Goal: Check status: Check status

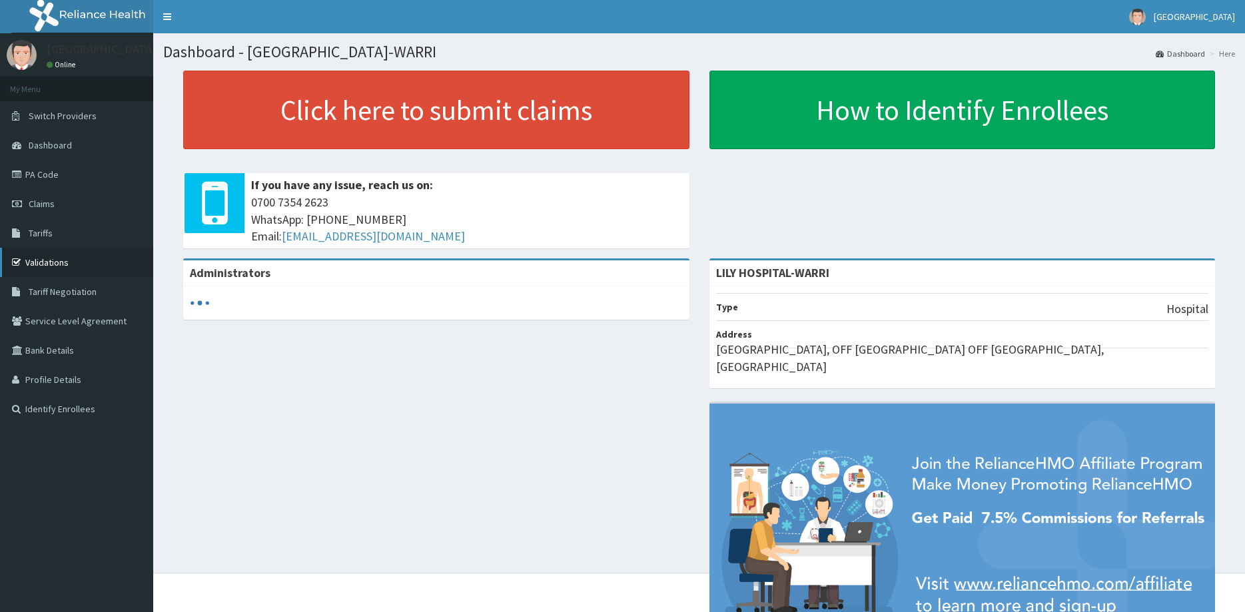
click at [45, 260] on link "Validations" at bounding box center [76, 262] width 153 height 29
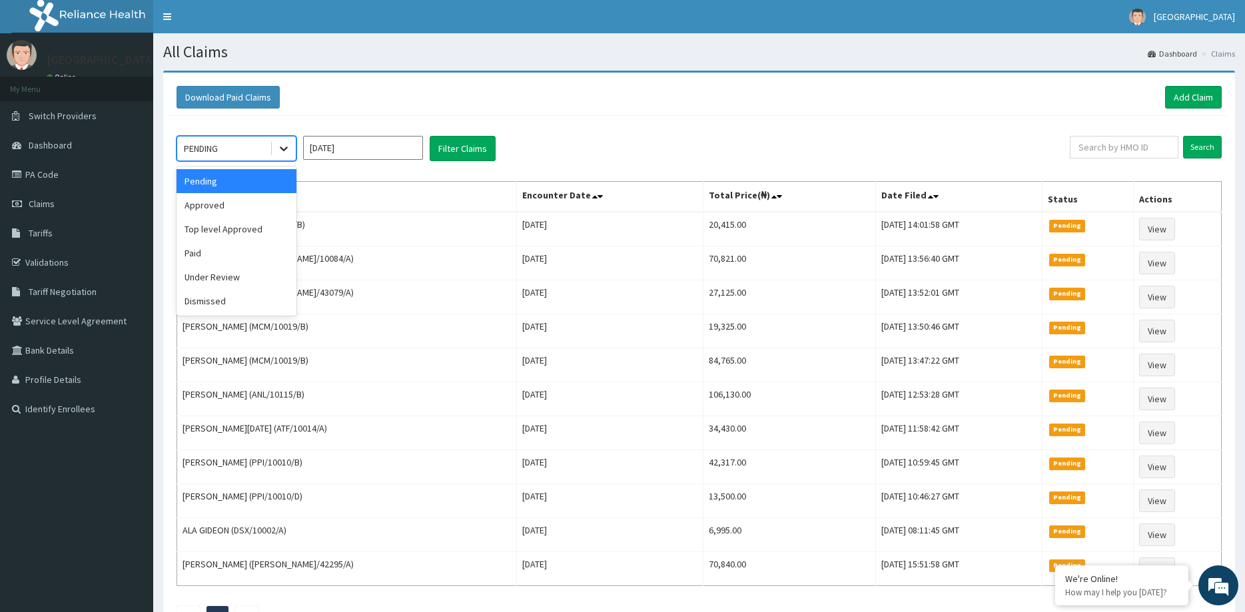
click at [278, 151] on icon at bounding box center [283, 148] width 13 height 13
click at [239, 212] on div "Approved" at bounding box center [237, 205] width 120 height 24
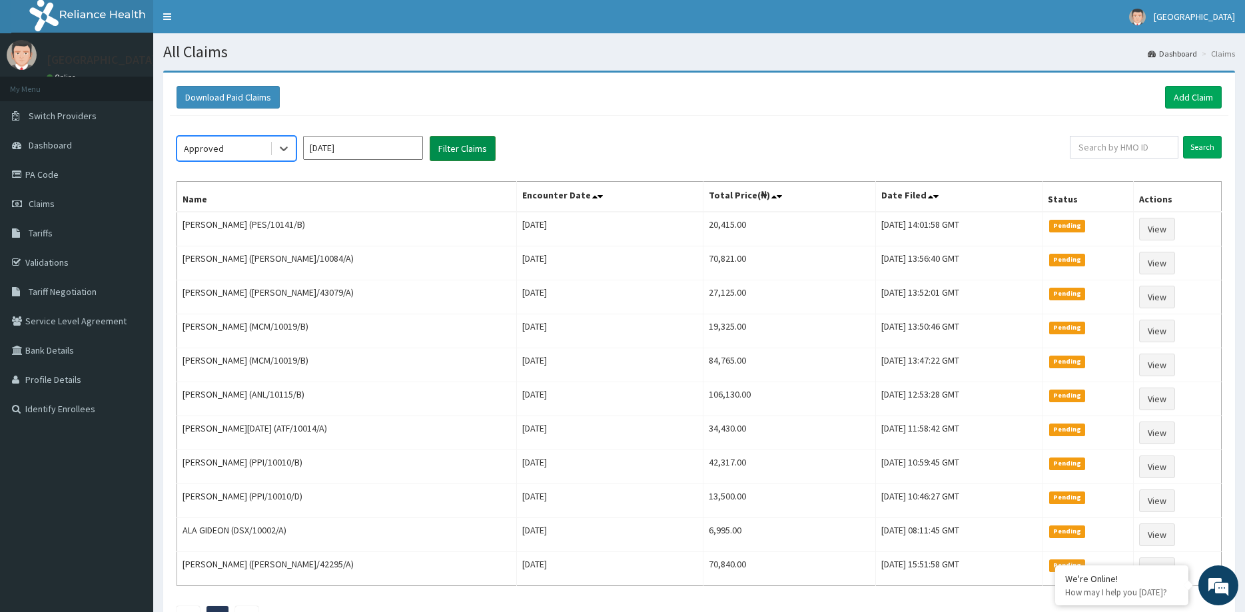
click at [443, 145] on button "Filter Claims" at bounding box center [463, 148] width 66 height 25
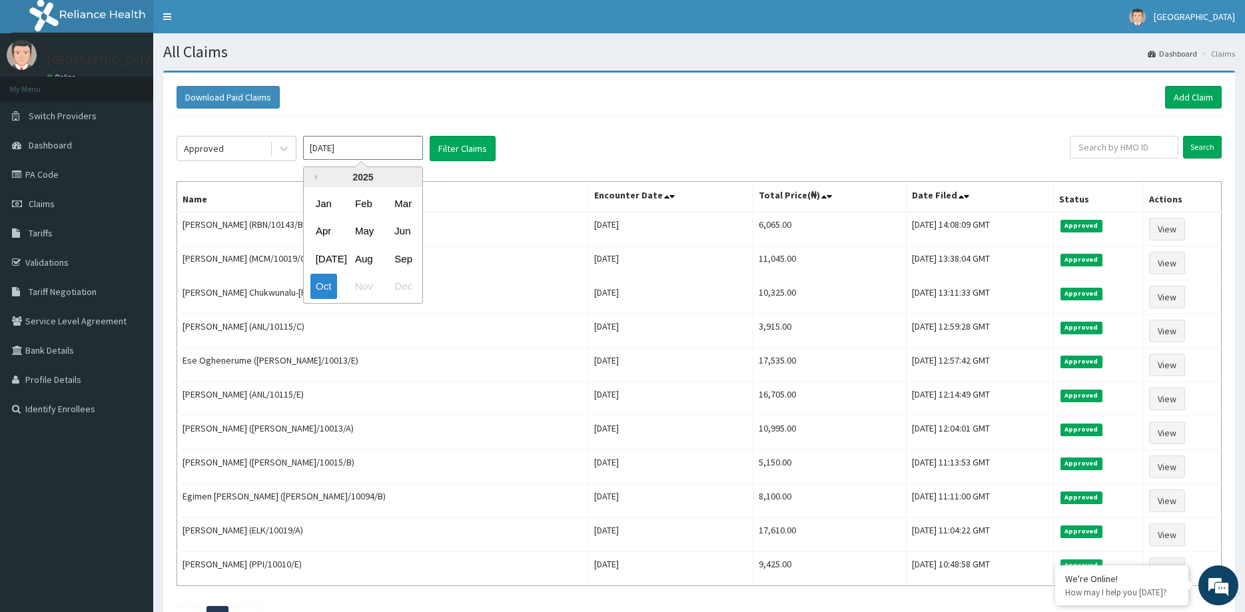
click at [399, 150] on input "Oct 2025" at bounding box center [363, 148] width 120 height 24
click at [406, 260] on div "Sep" at bounding box center [402, 259] width 27 height 25
type input "Sep 2025"
click at [454, 147] on button "Filter Claims" at bounding box center [463, 148] width 66 height 25
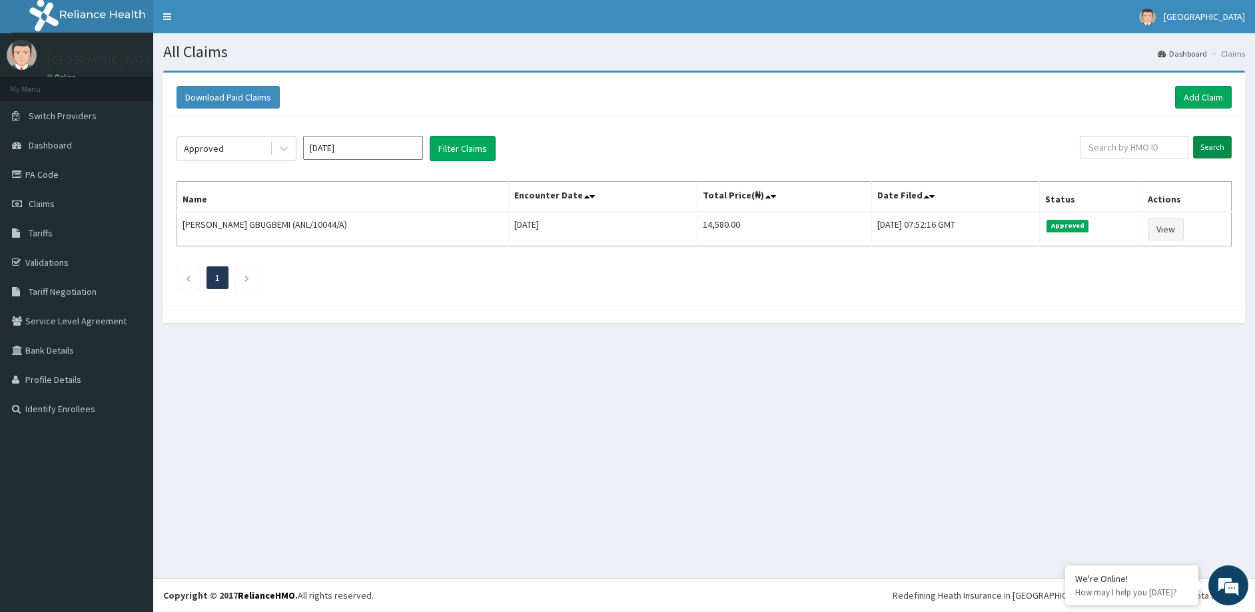
click at [1211, 144] on input "Search" at bounding box center [1212, 147] width 39 height 23
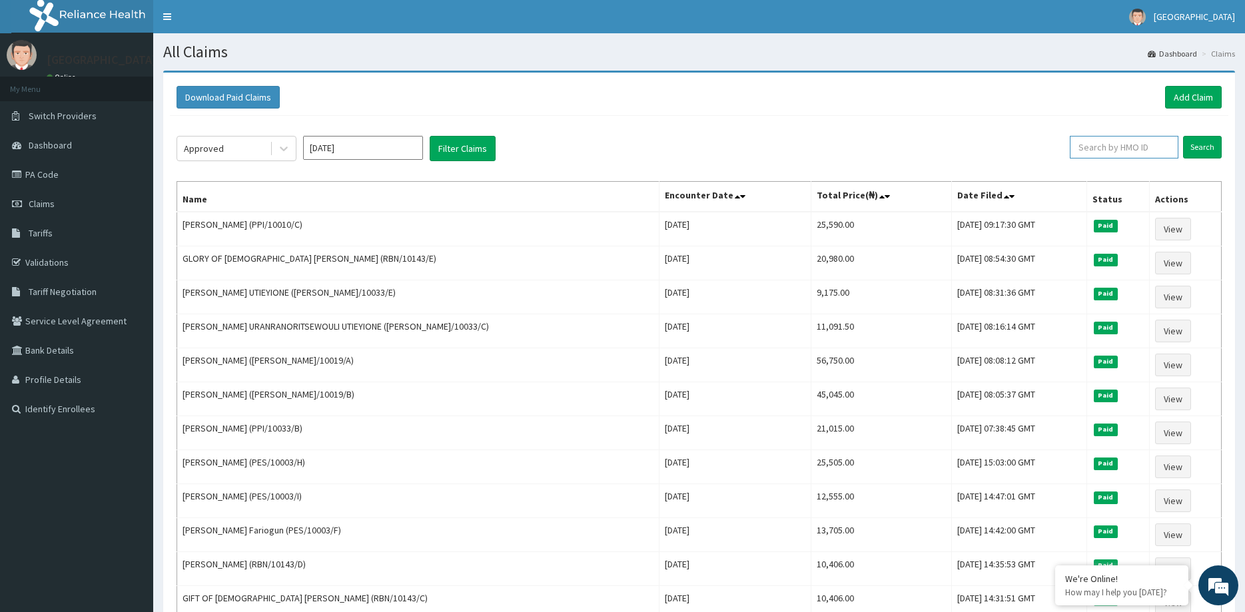
click at [1136, 150] on input "text" at bounding box center [1124, 147] width 109 height 23
paste input "ADRIEL"
click at [1201, 147] on input "Search" at bounding box center [1202, 147] width 39 height 23
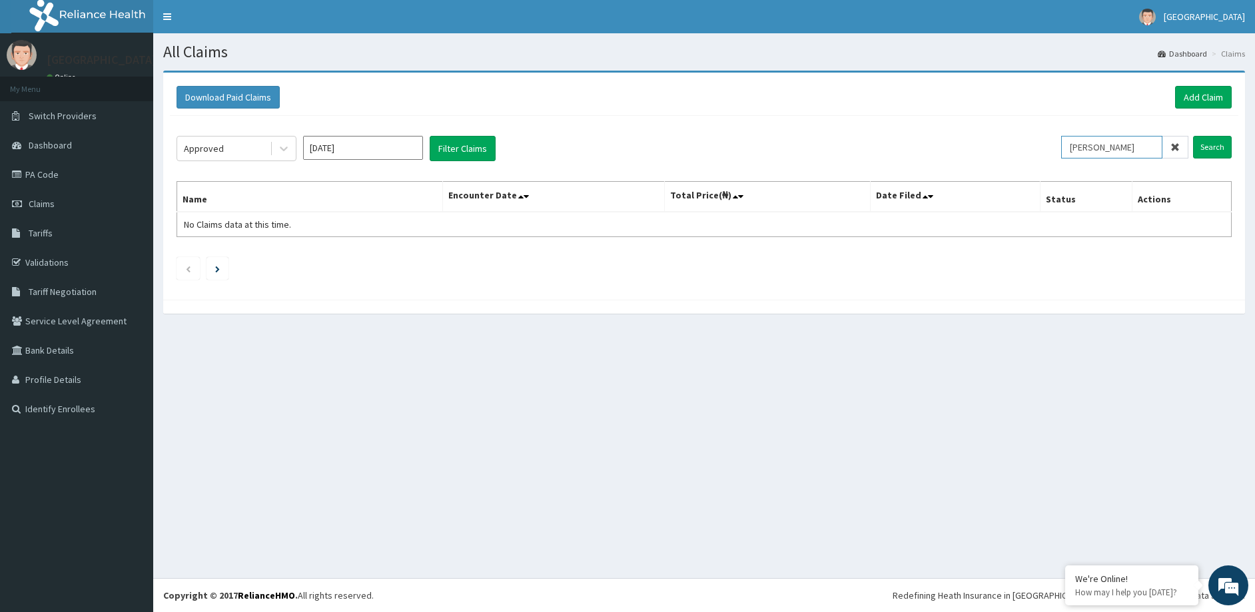
click at [1126, 150] on input "ADRIEL" at bounding box center [1111, 147] width 101 height 23
type input "A"
click at [1211, 143] on input "Search" at bounding box center [1212, 147] width 39 height 23
click at [1132, 149] on input "EGBO" at bounding box center [1111, 147] width 101 height 23
type input "E"
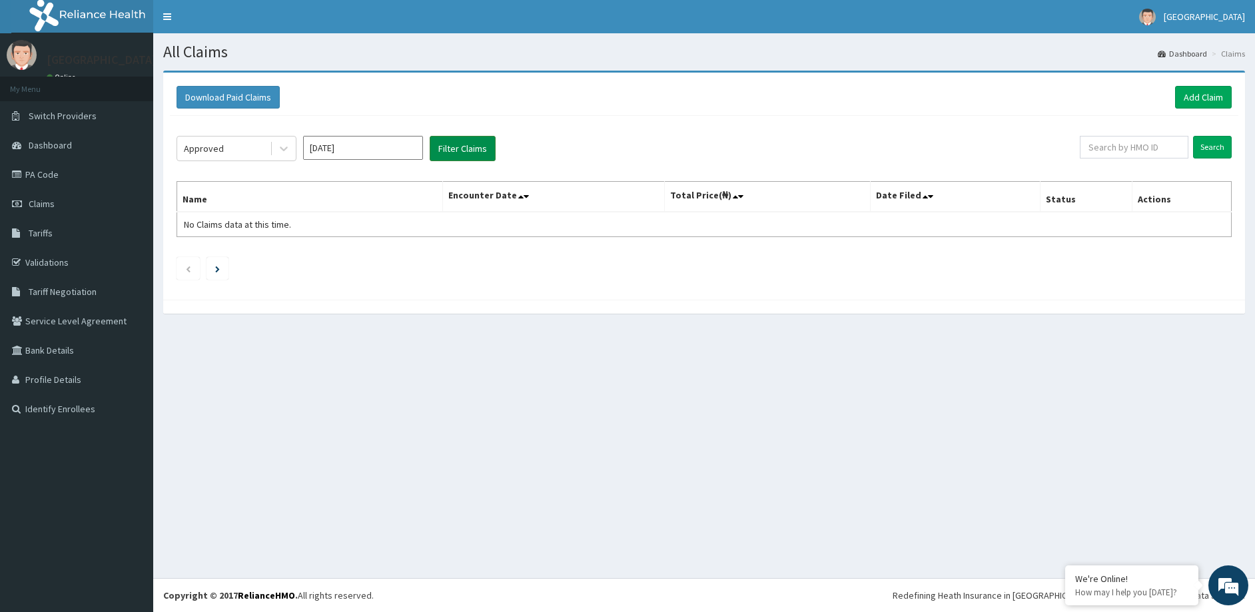
click at [480, 155] on button "Filter Claims" at bounding box center [463, 148] width 66 height 25
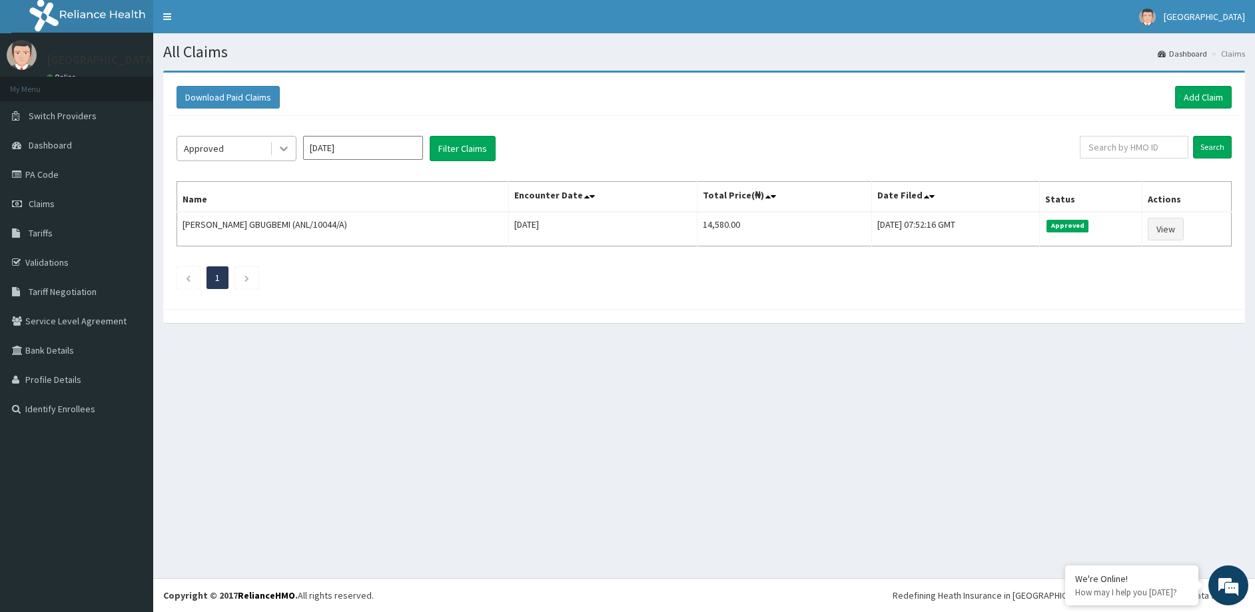
click at [286, 158] on div at bounding box center [284, 149] width 24 height 24
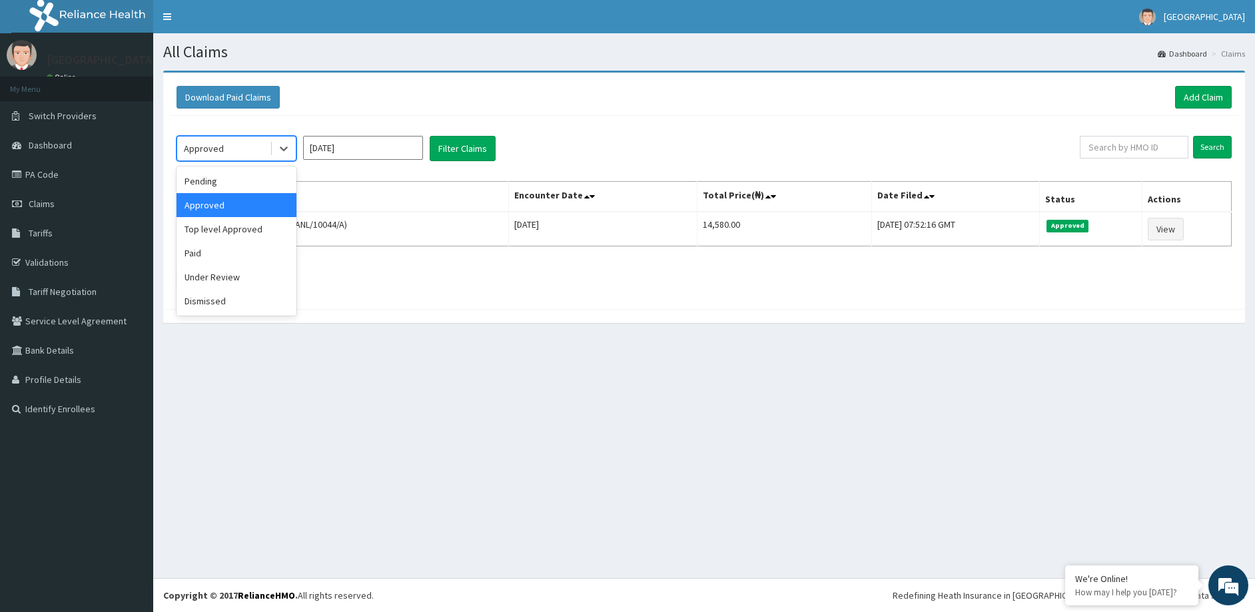
click at [256, 209] on div "Approved" at bounding box center [237, 205] width 120 height 24
click at [453, 141] on button "Filter Claims" at bounding box center [463, 148] width 66 height 25
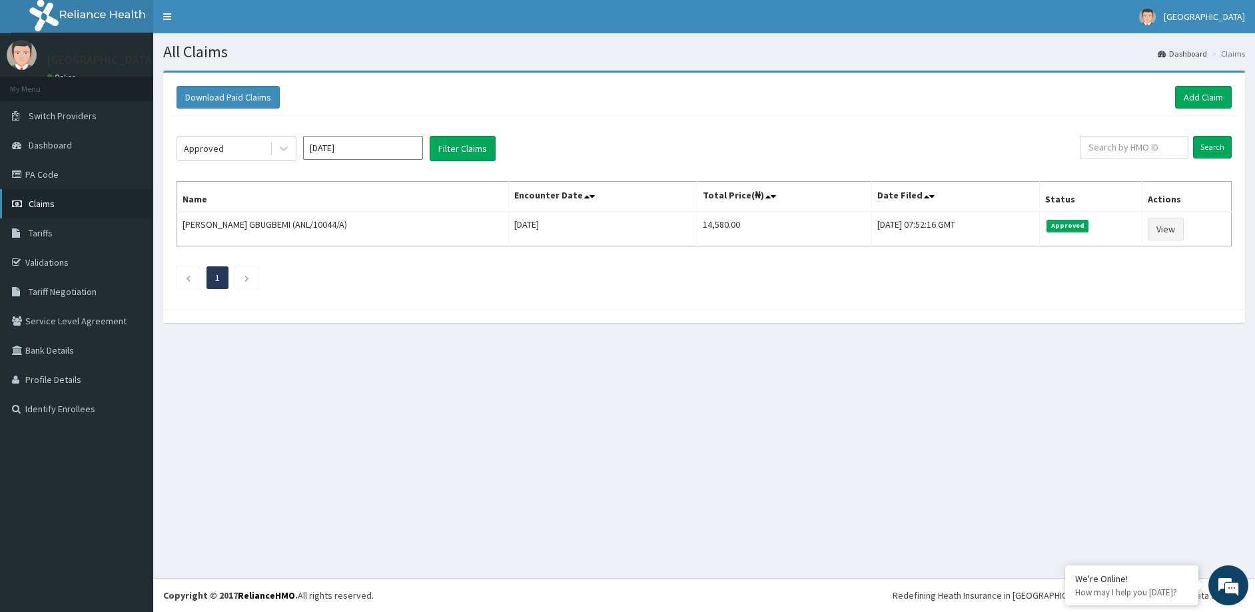
click at [49, 211] on link "Claims" at bounding box center [76, 203] width 153 height 29
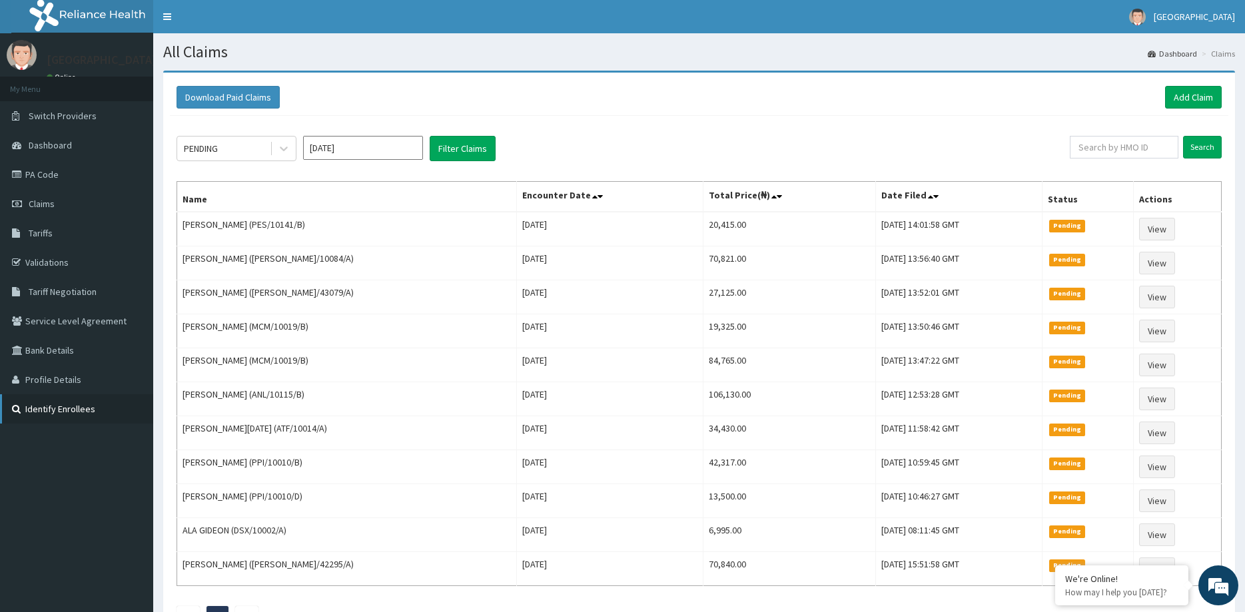
click at [55, 404] on link "Identify Enrollees" at bounding box center [76, 408] width 153 height 29
